Goal: Check status

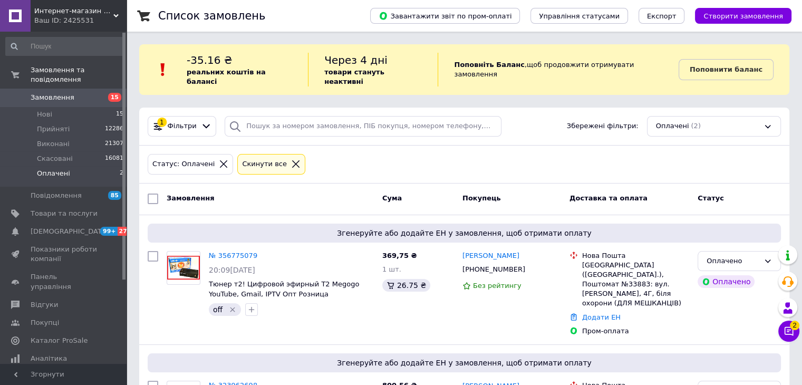
click at [76, 107] on li "Нові 15" at bounding box center [65, 114] width 130 height 15
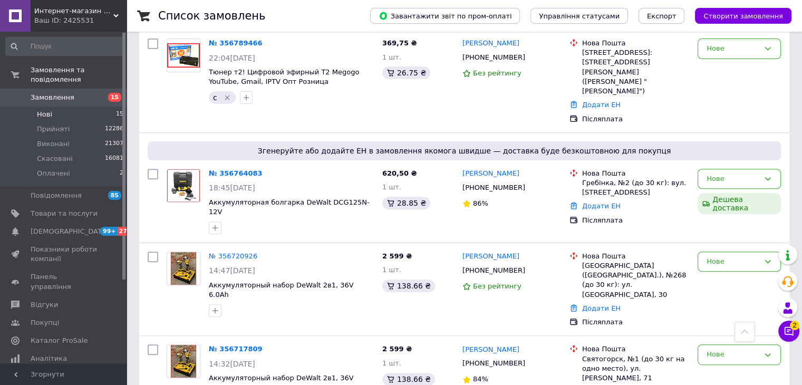
scroll to position [352, 0]
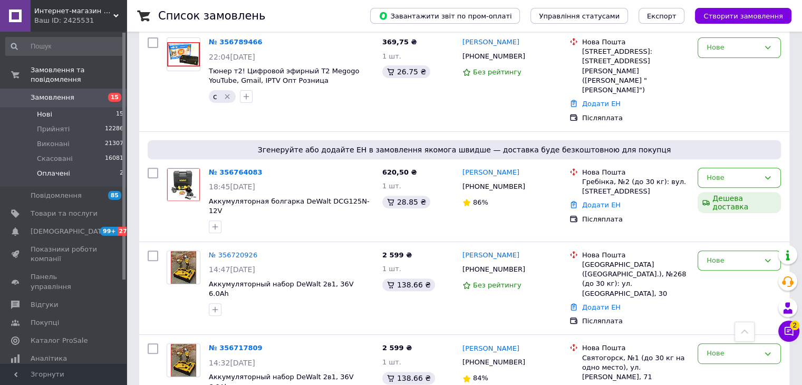
click at [110, 169] on li "Оплачені 2" at bounding box center [65, 176] width 130 height 20
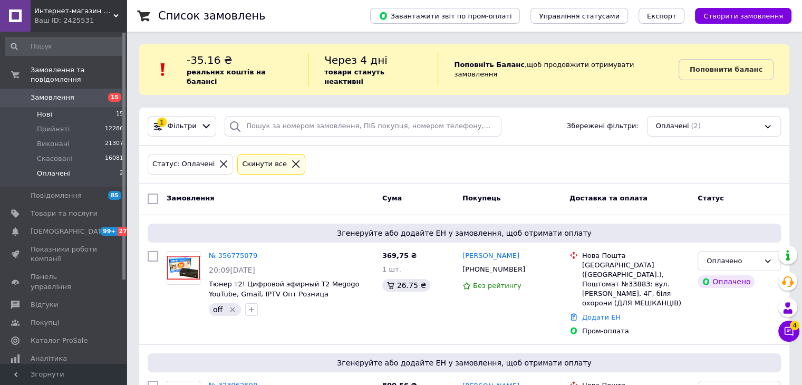
click at [60, 107] on li "Нові 15" at bounding box center [65, 114] width 130 height 15
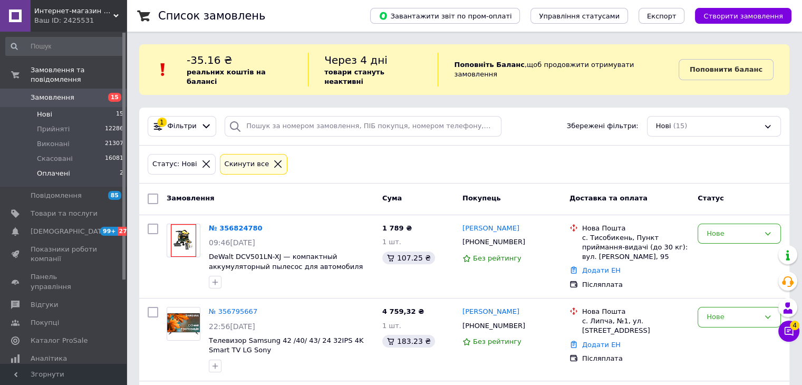
click at [101, 166] on li "Оплачені 2" at bounding box center [65, 176] width 130 height 20
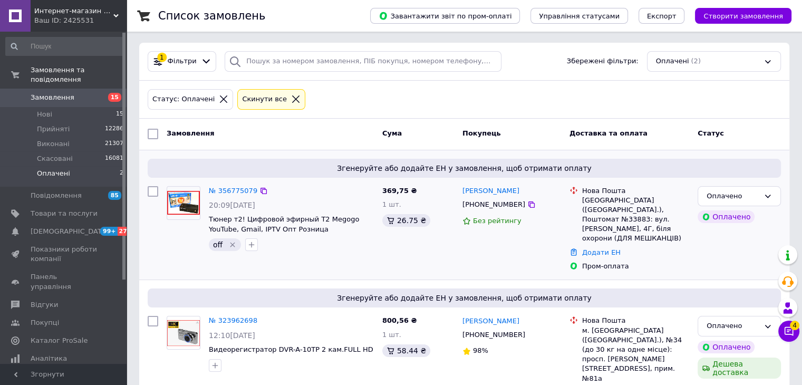
scroll to position [73, 0]
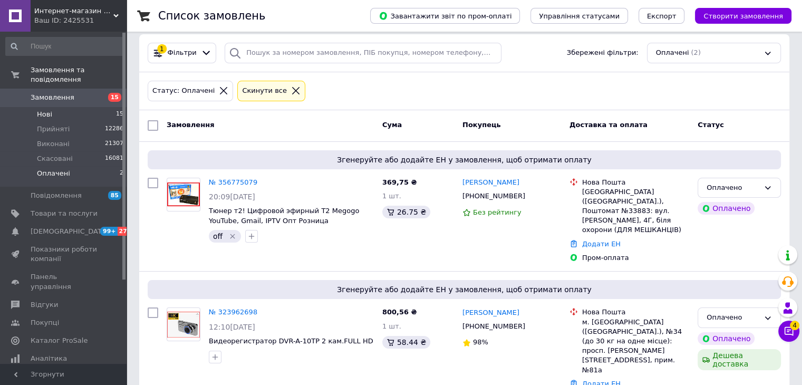
click at [73, 109] on li "Нові 15" at bounding box center [65, 114] width 130 height 15
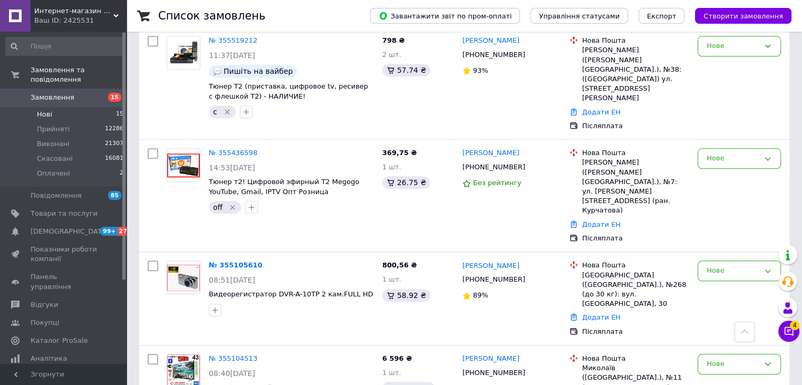
scroll to position [1095, 0]
click at [70, 107] on li "Нові 15" at bounding box center [65, 114] width 130 height 15
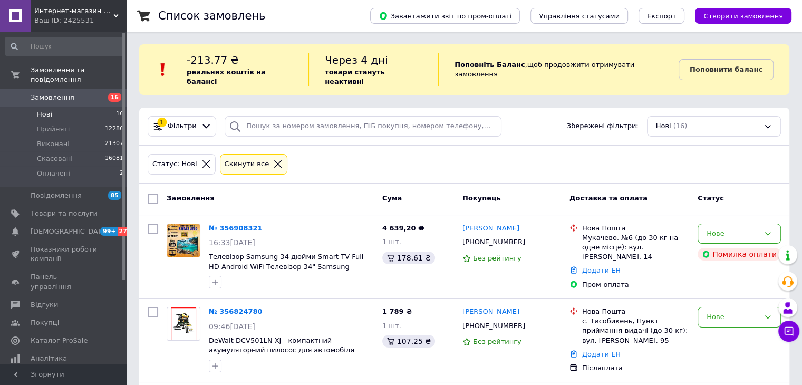
click at [95, 107] on li "Нові 16" at bounding box center [65, 114] width 130 height 15
click at [121, 166] on li "Оплачені 2" at bounding box center [65, 176] width 130 height 20
